Goal: Task Accomplishment & Management: Manage account settings

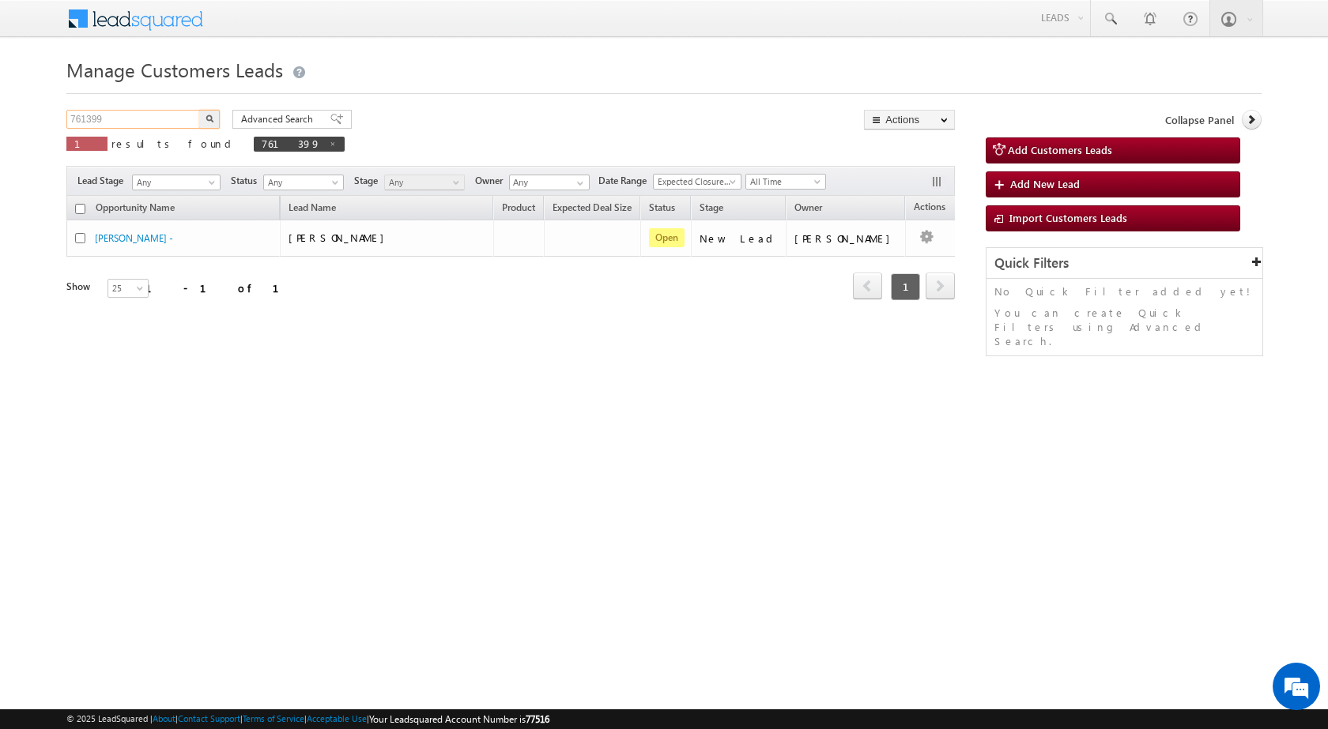
click at [109, 119] on input "761399" at bounding box center [133, 119] width 135 height 19
paste input "4869"
type input "764869"
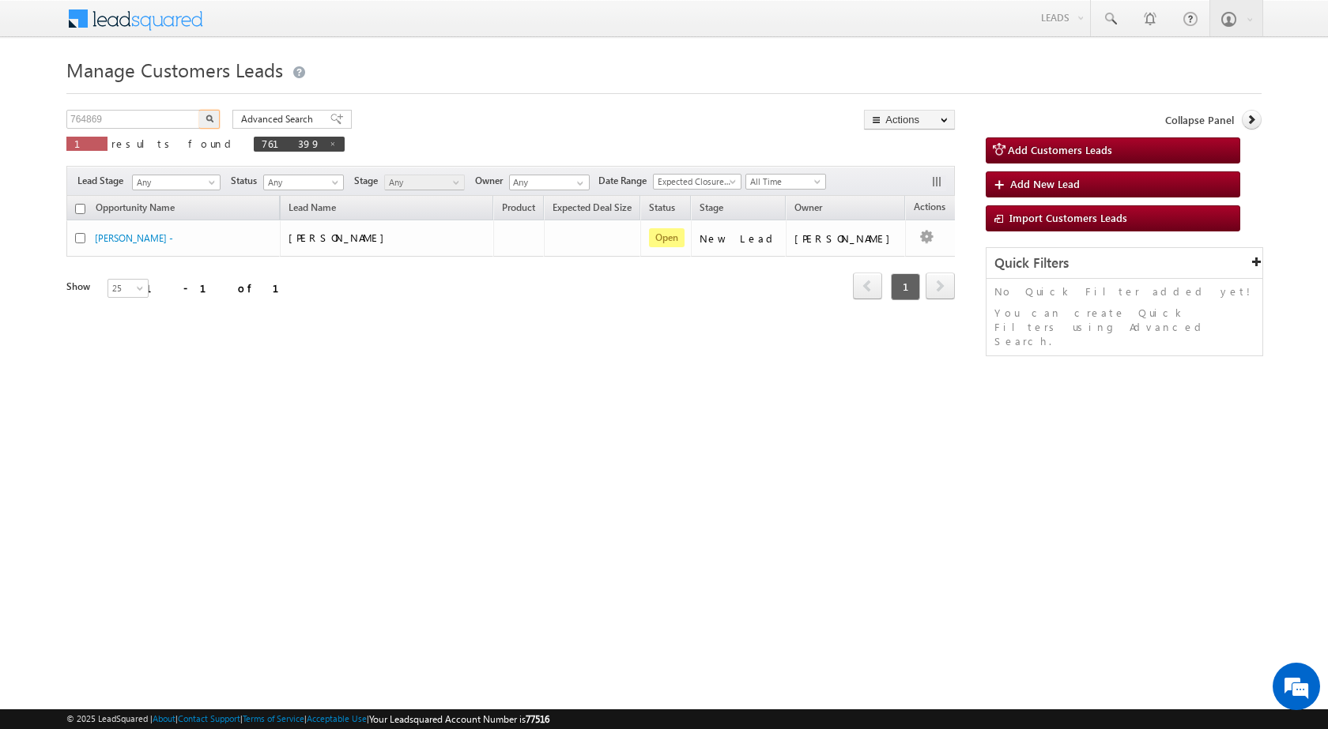
click at [207, 112] on button "button" at bounding box center [209, 119] width 21 height 19
click at [86, 117] on input "764869" at bounding box center [133, 119] width 135 height 19
click at [215, 115] on button "button" at bounding box center [209, 119] width 21 height 19
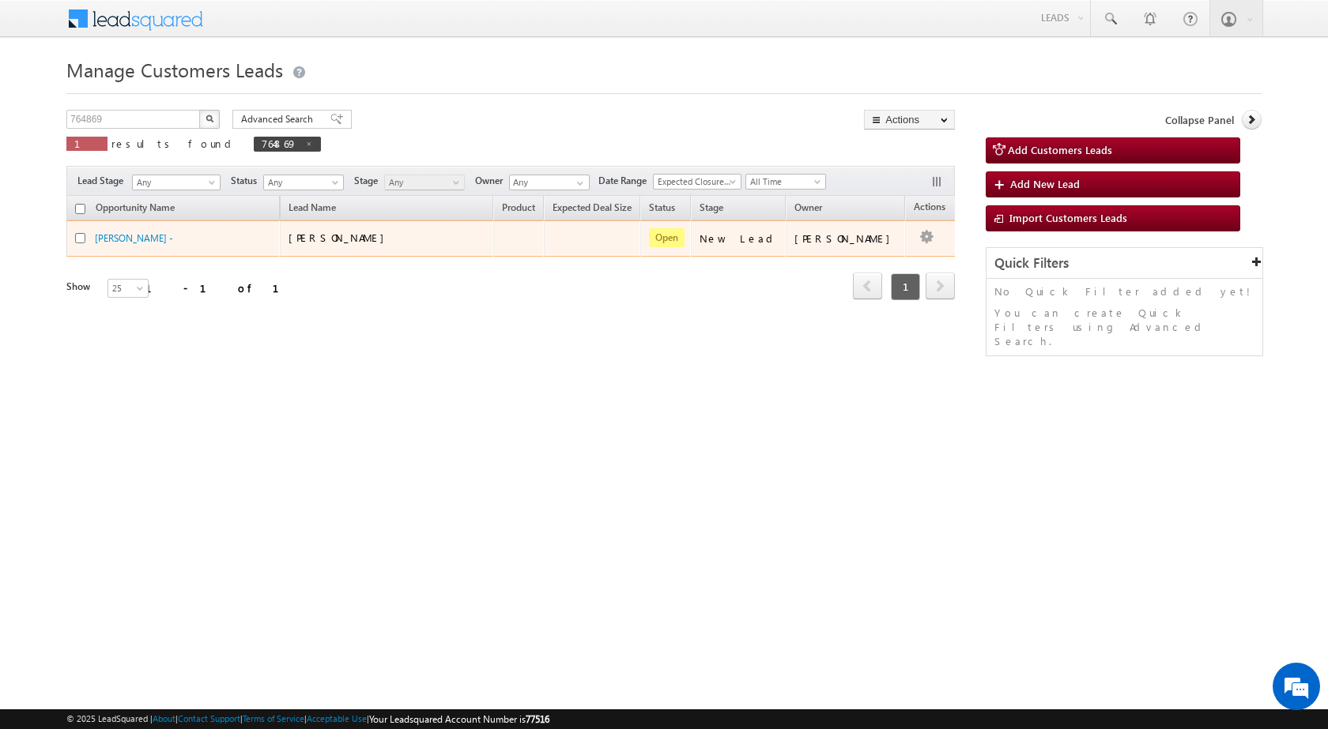
click at [912, 240] on td "Edit Change Owner Change Stage Add Activity Add Task Delete" at bounding box center [938, 238] width 66 height 36
click at [883, 254] on link "Edit" at bounding box center [894, 258] width 79 height 19
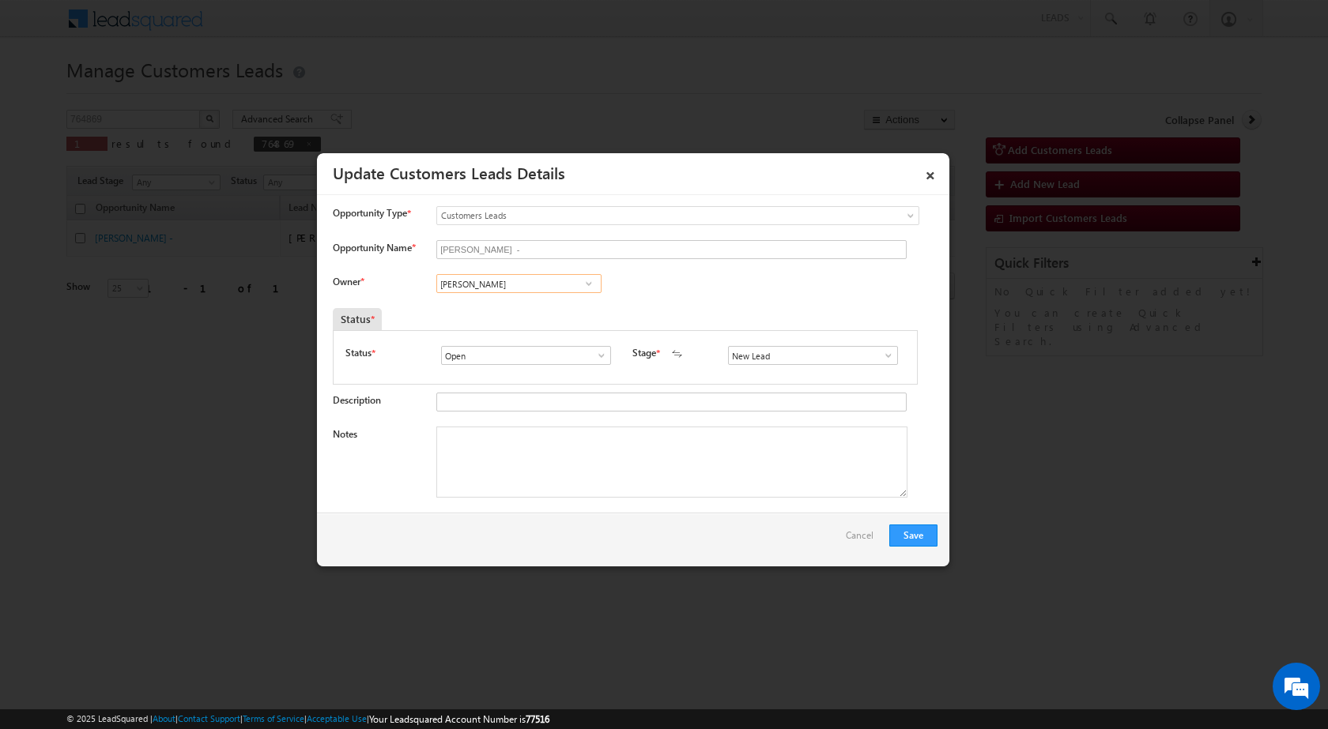
drag, startPoint x: 522, startPoint y: 293, endPoint x: 512, endPoint y: 299, distance: 11.0
click at [522, 294] on div "[PERSON_NAME] [PERSON_NAME] [PERSON_NAME]" at bounding box center [531, 285] width 191 height 22
click at [507, 305] on link "[PERSON_NAME] [PERSON_NAME][EMAIL_ADDRESS][DOMAIN_NAME]" at bounding box center [519, 309] width 164 height 30
type input "RANA SA"
click at [552, 463] on textarea "Notes" at bounding box center [671, 462] width 471 height 71
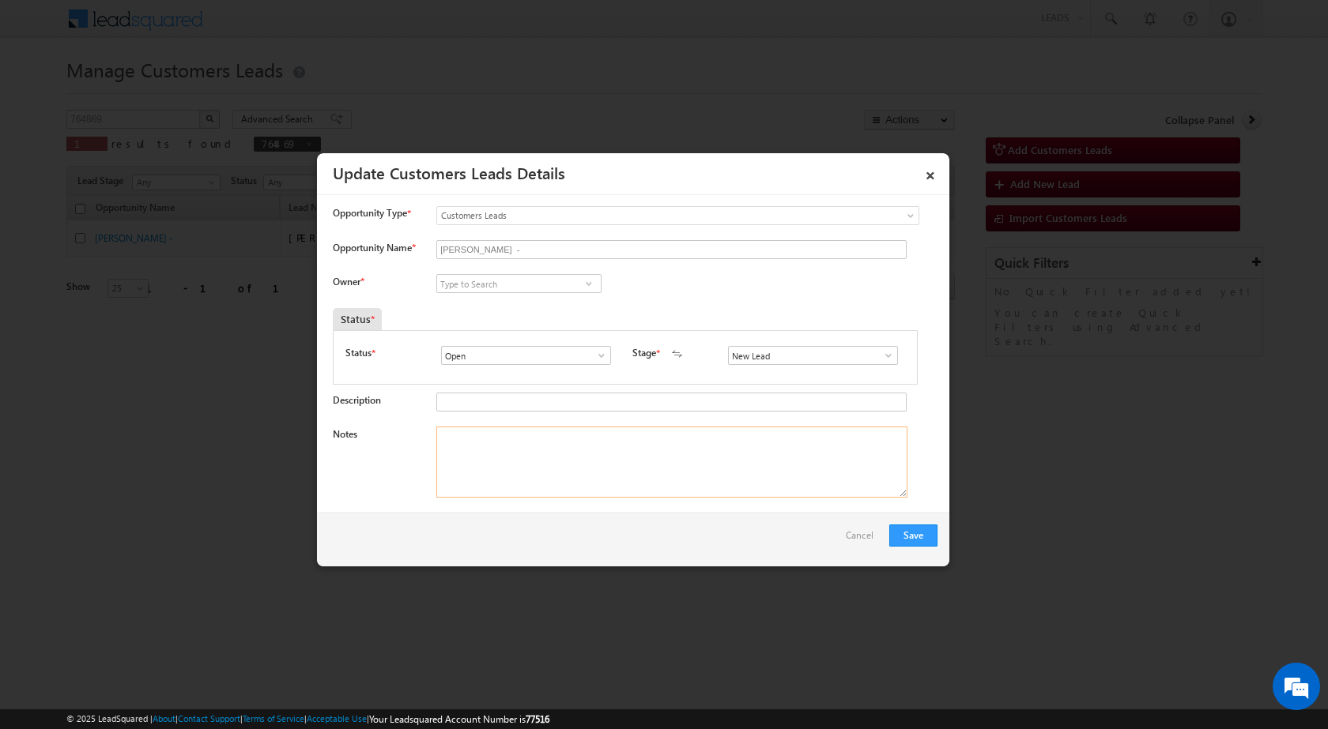
paste textarea "764869 / [PERSON_NAME] / 9509926525 / CONSTRUCTION / OWNER - HIMSELF / 110002 T…"
type textarea "764869 / [PERSON_NAME] / 9509926525 / CONSTRUCTION / OWNER - HIMSELF / 110002 T…"
click at [912, 533] on button "Save" at bounding box center [913, 536] width 48 height 22
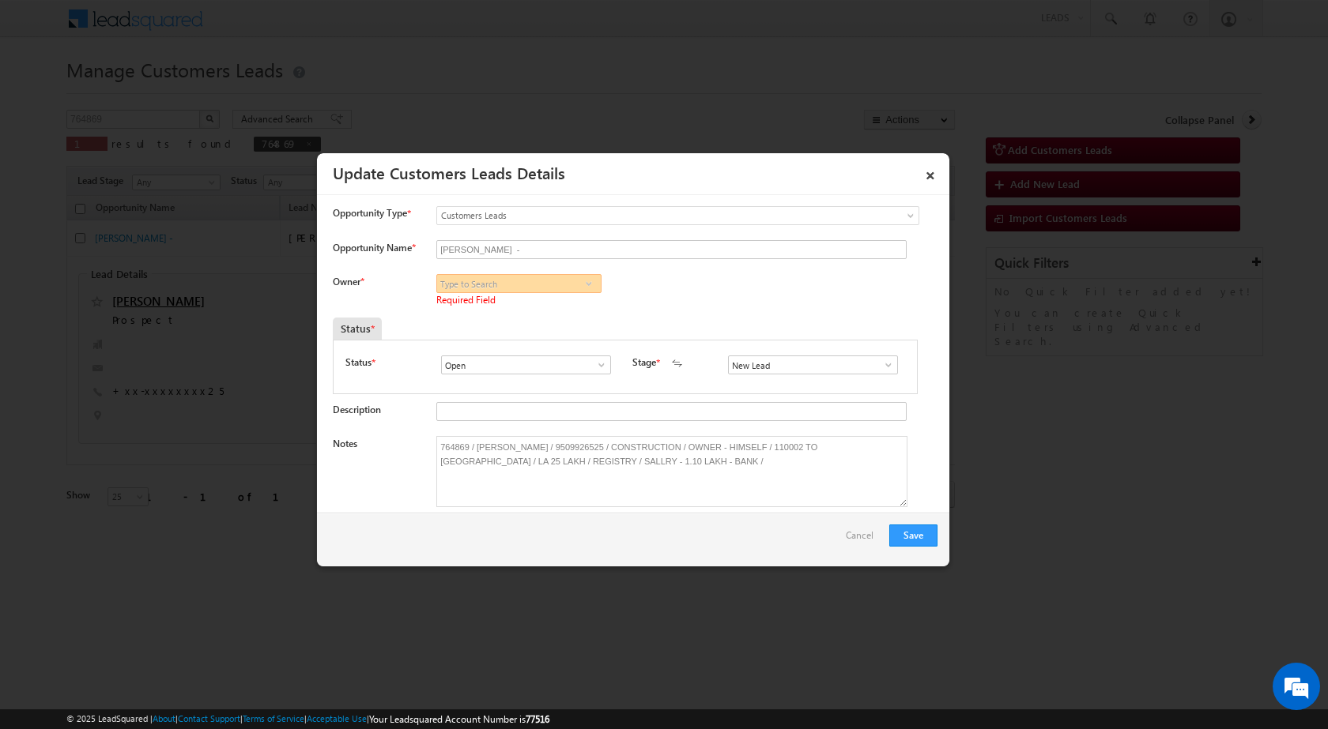
click at [549, 289] on input at bounding box center [518, 283] width 165 height 19
click at [525, 307] on link "[PERSON_NAME] [PERSON_NAME][EMAIL_ADDRESS][DOMAIN_NAME]" at bounding box center [518, 308] width 165 height 30
type input "[PERSON_NAME]"
click at [913, 530] on button "Save" at bounding box center [913, 536] width 48 height 22
